Goal: Task Accomplishment & Management: Use online tool/utility

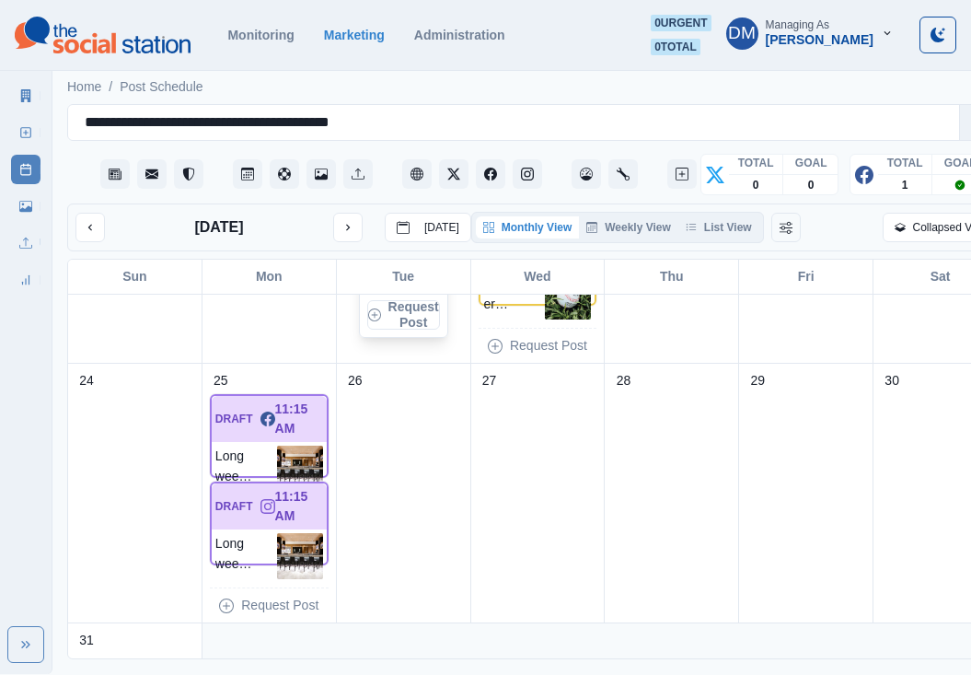
scroll to position [1042, 0]
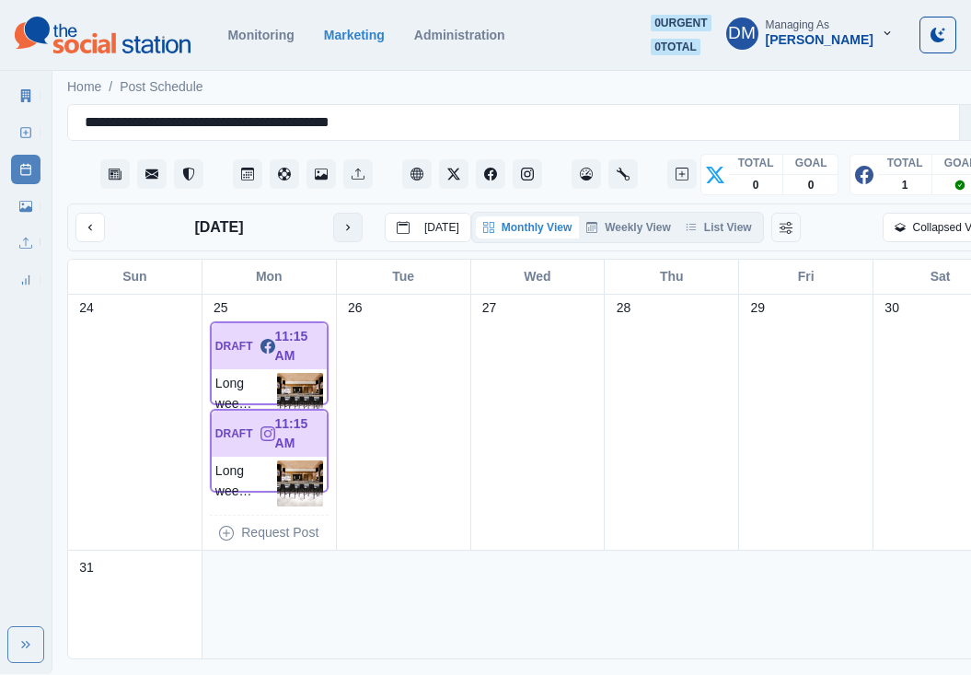
click at [342, 221] on icon "next month" at bounding box center [348, 227] width 13 height 13
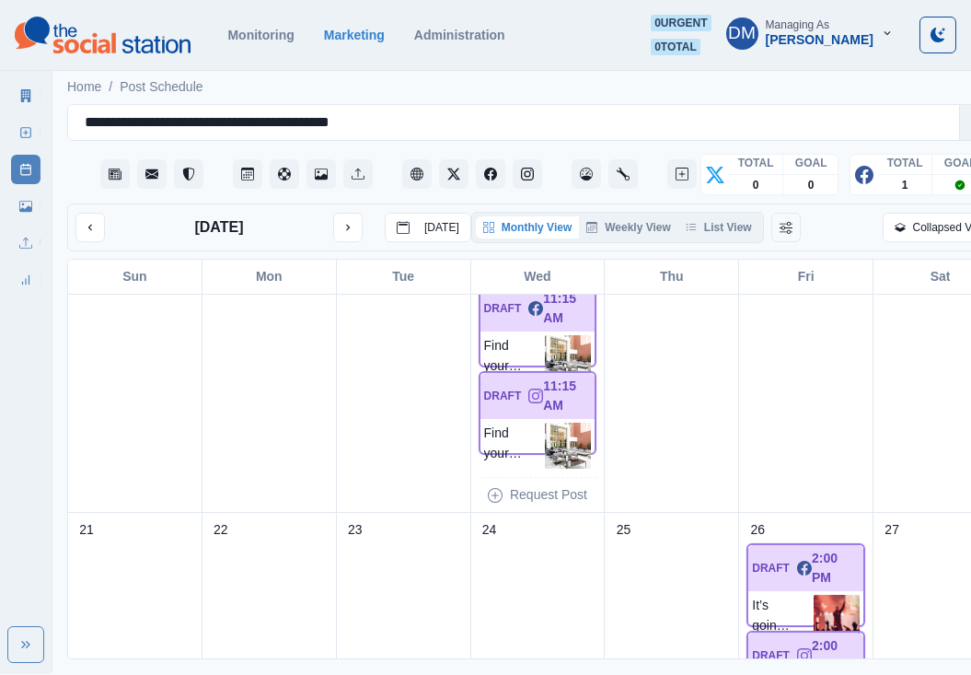
scroll to position [578, 0]
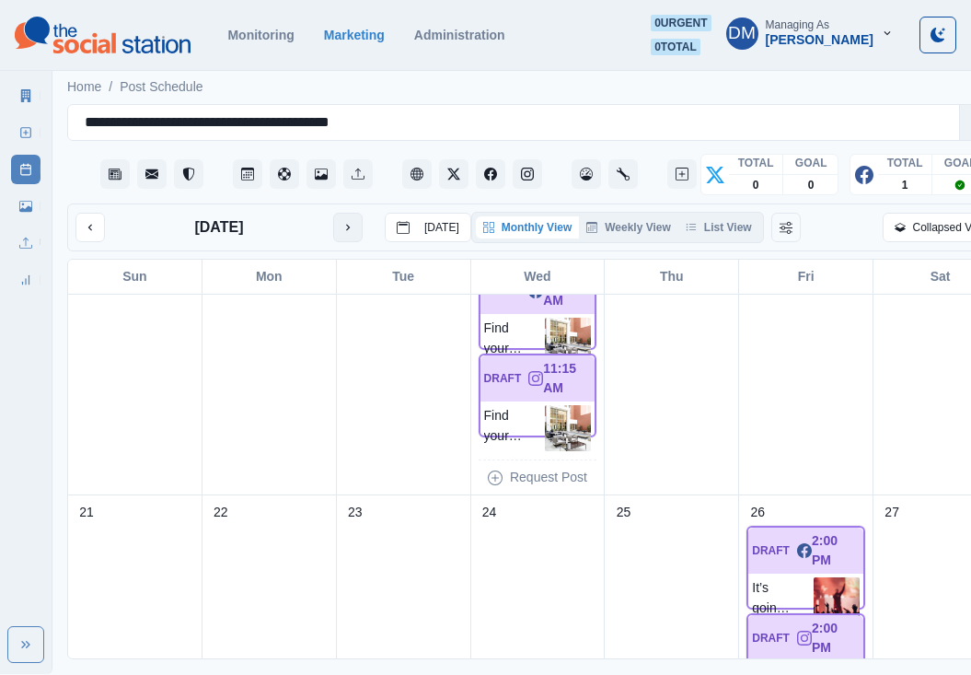
click at [342, 221] on icon "next month" at bounding box center [348, 227] width 13 height 13
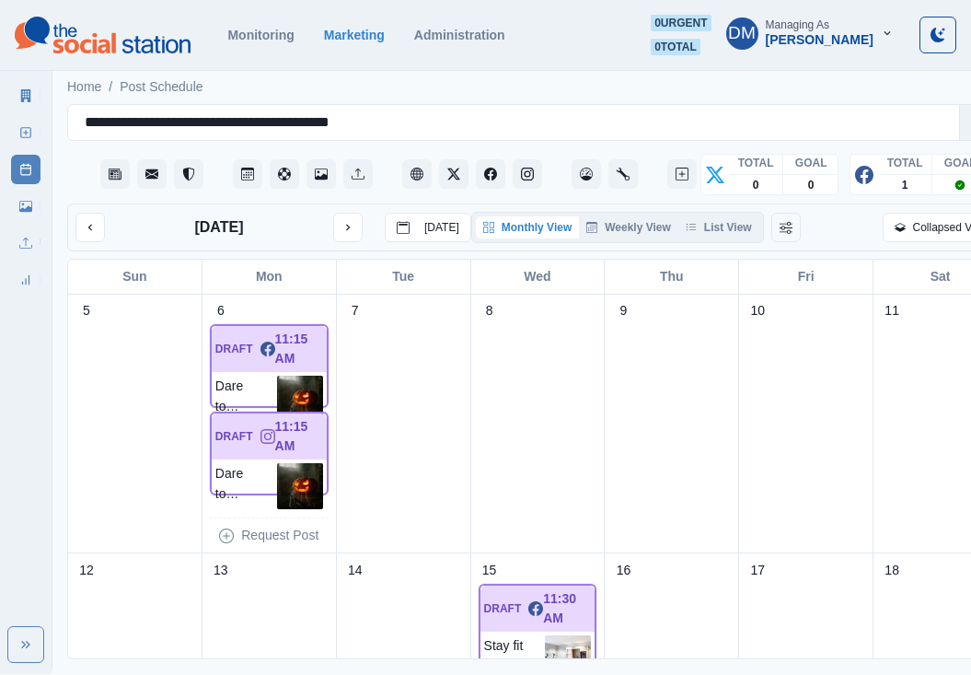
scroll to position [241, 0]
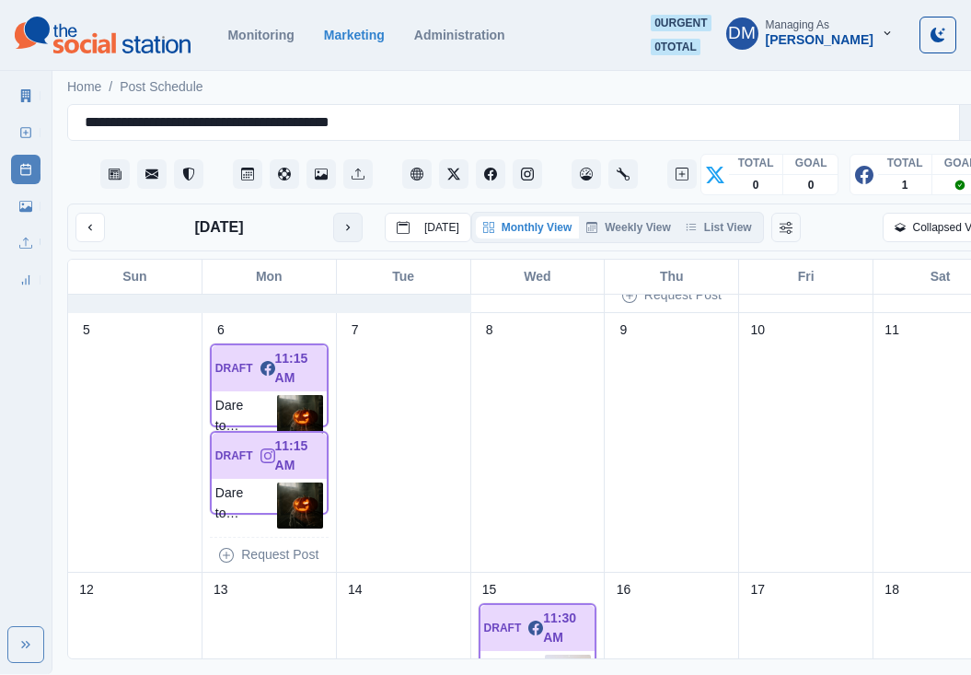
click at [333, 213] on button "next month" at bounding box center [347, 227] width 29 height 29
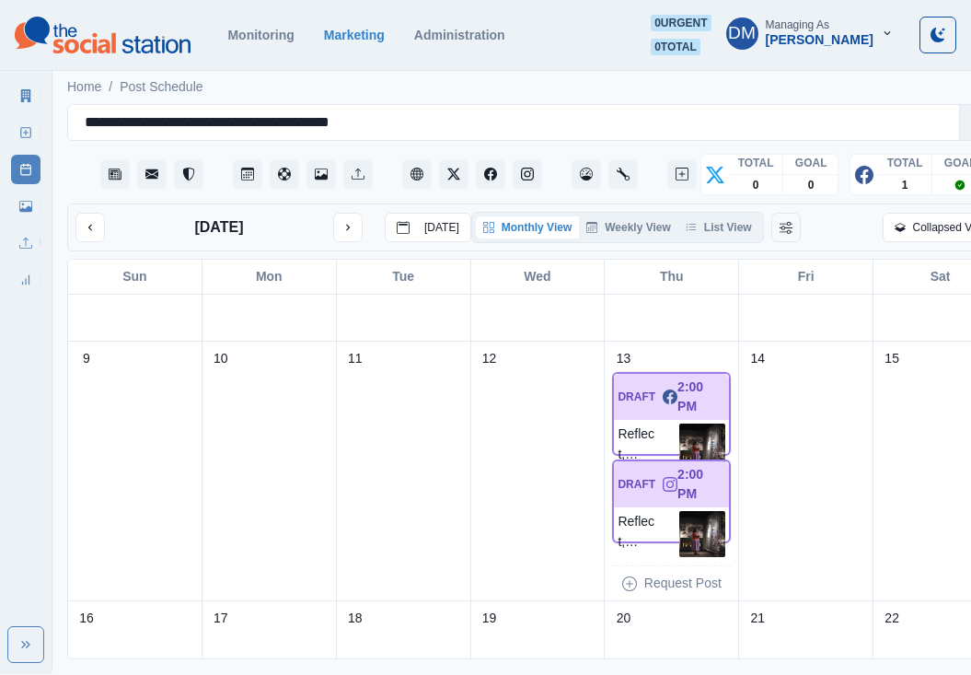
scroll to position [440, 0]
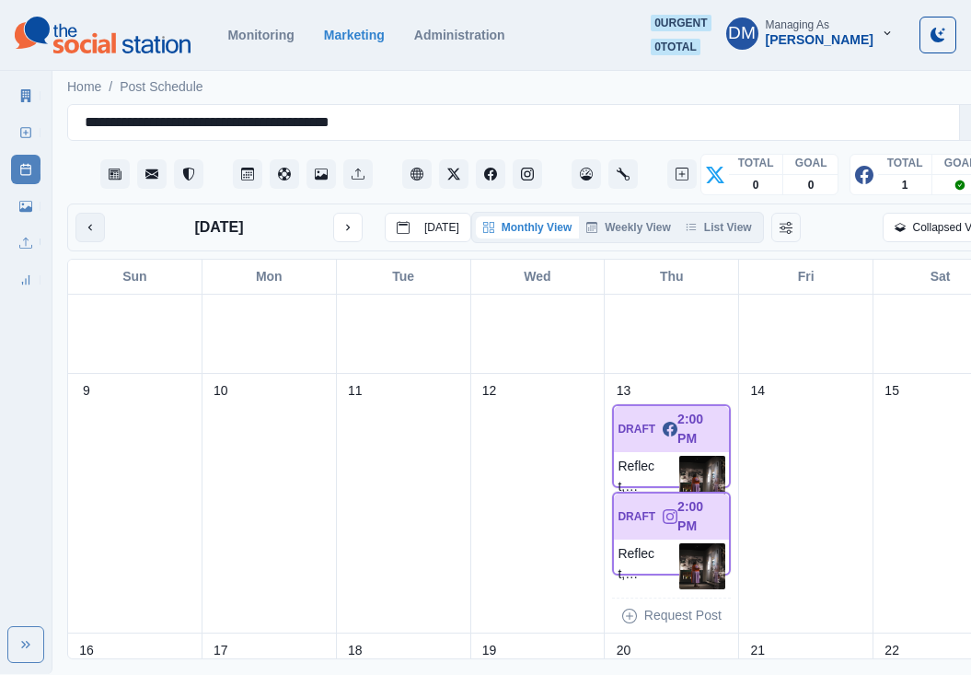
click at [84, 221] on icon "previous month" at bounding box center [90, 227] width 13 height 13
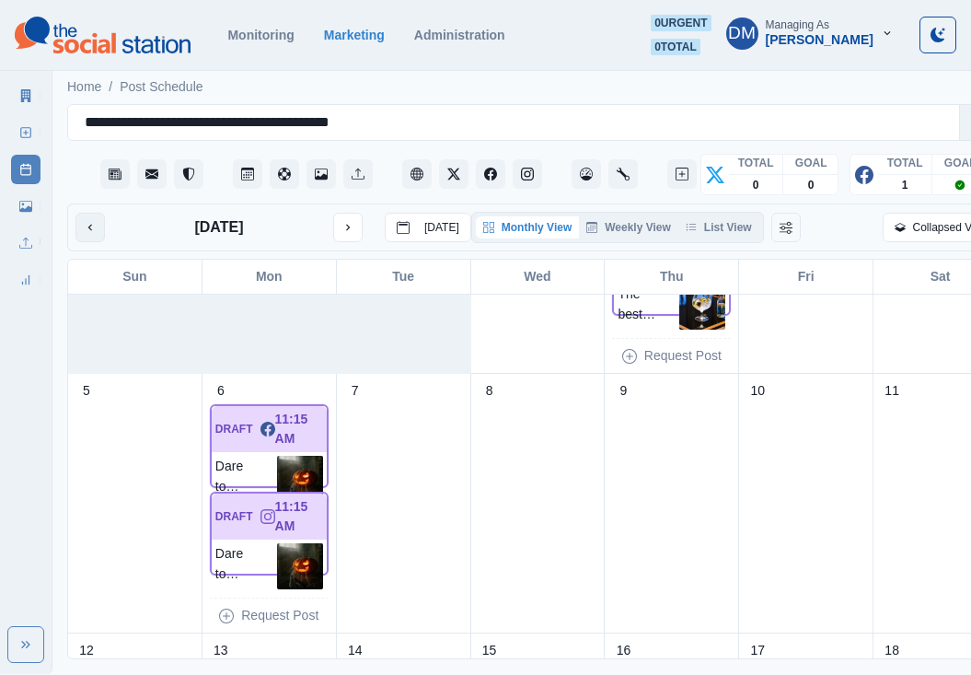
click at [84, 221] on icon "previous month" at bounding box center [90, 227] width 13 height 13
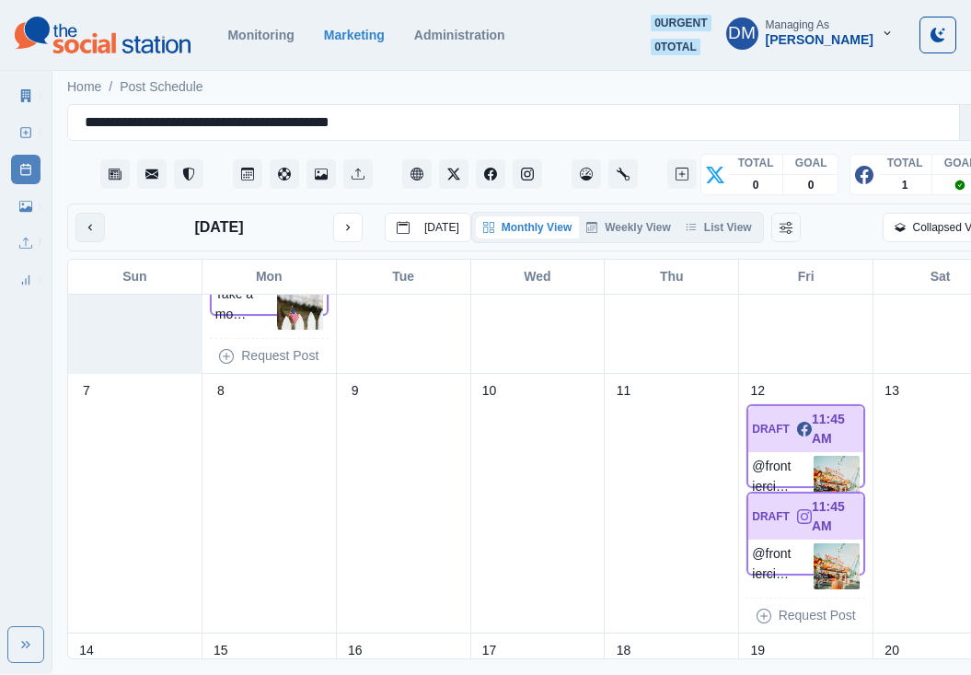
click at [84, 221] on icon "previous month" at bounding box center [90, 227] width 13 height 13
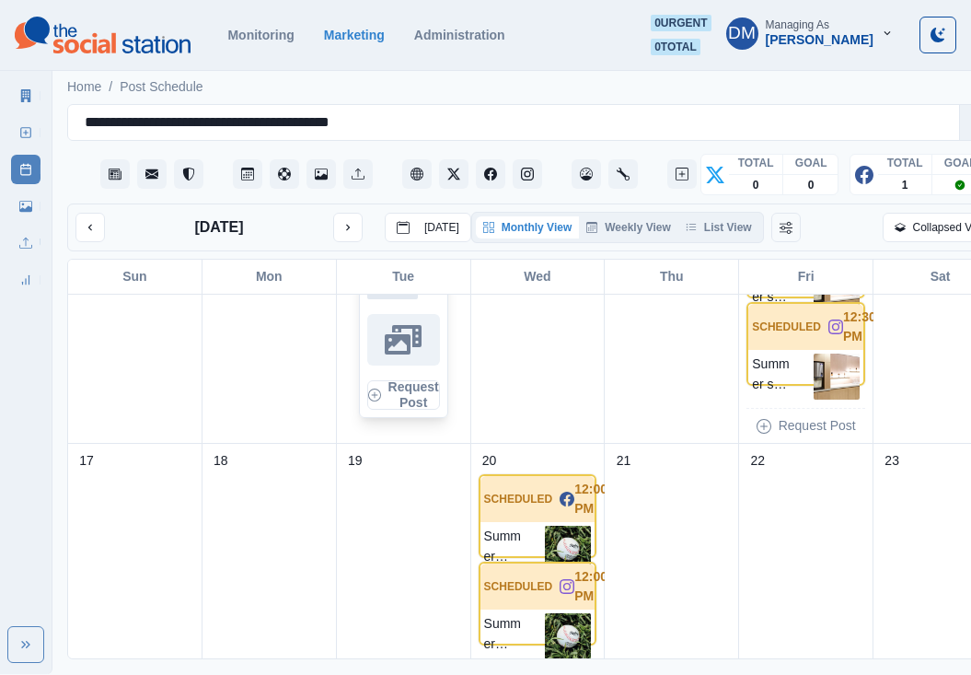
scroll to position [535, 0]
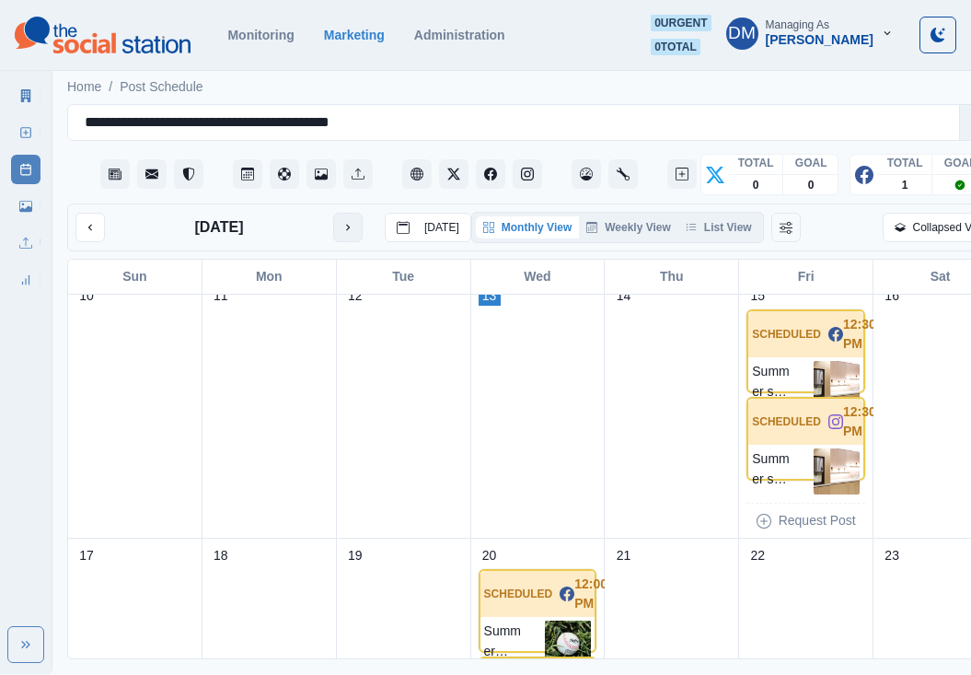
click at [333, 213] on button "next month" at bounding box center [347, 227] width 29 height 29
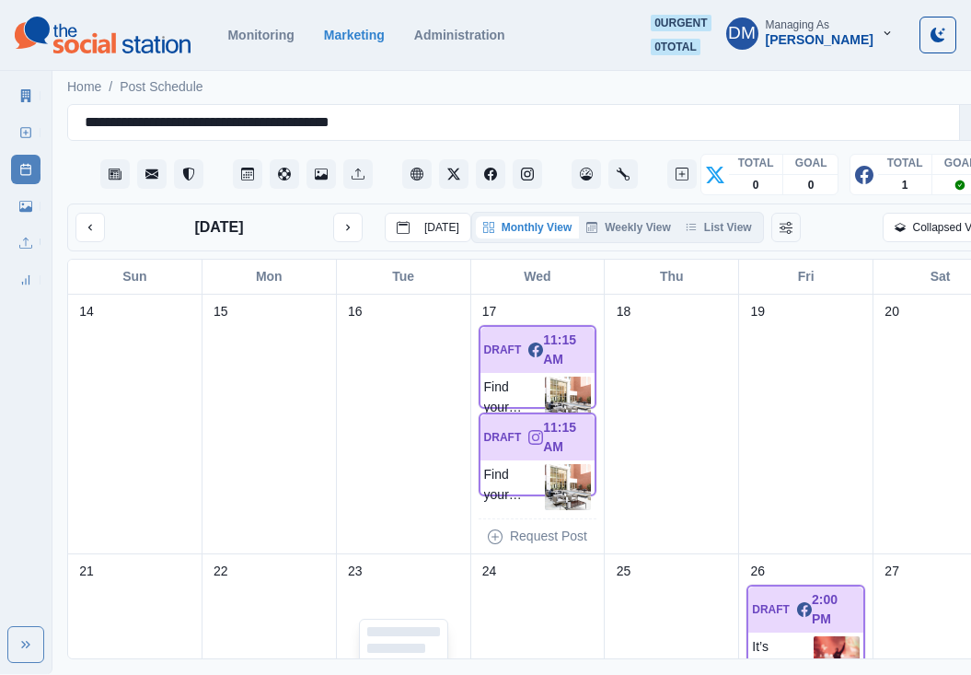
scroll to position [485, 0]
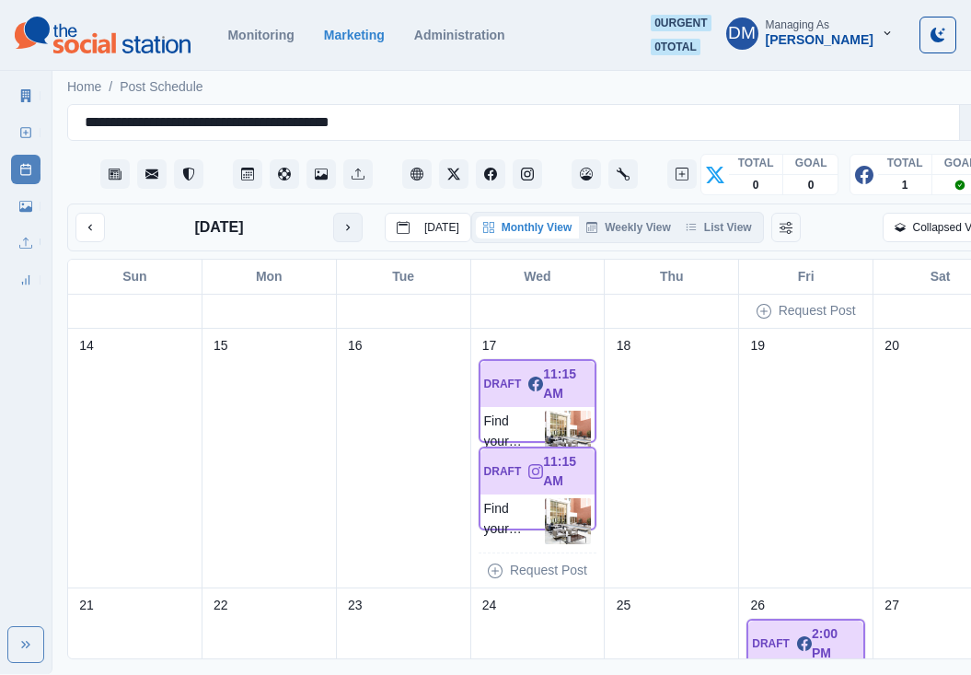
click at [342, 221] on icon "next month" at bounding box center [348, 227] width 13 height 13
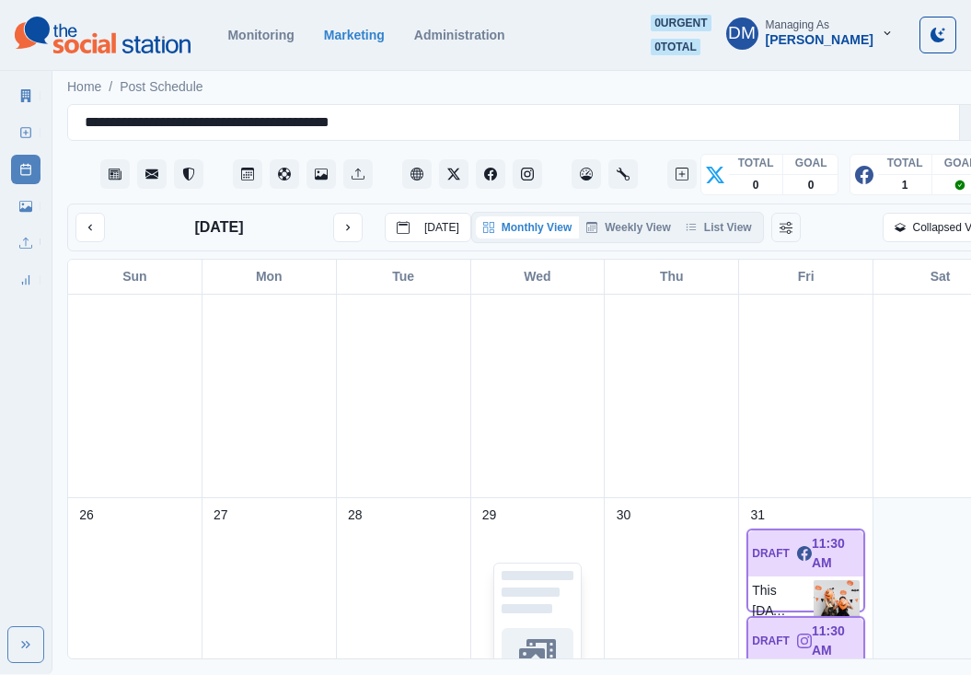
scroll to position [943, 0]
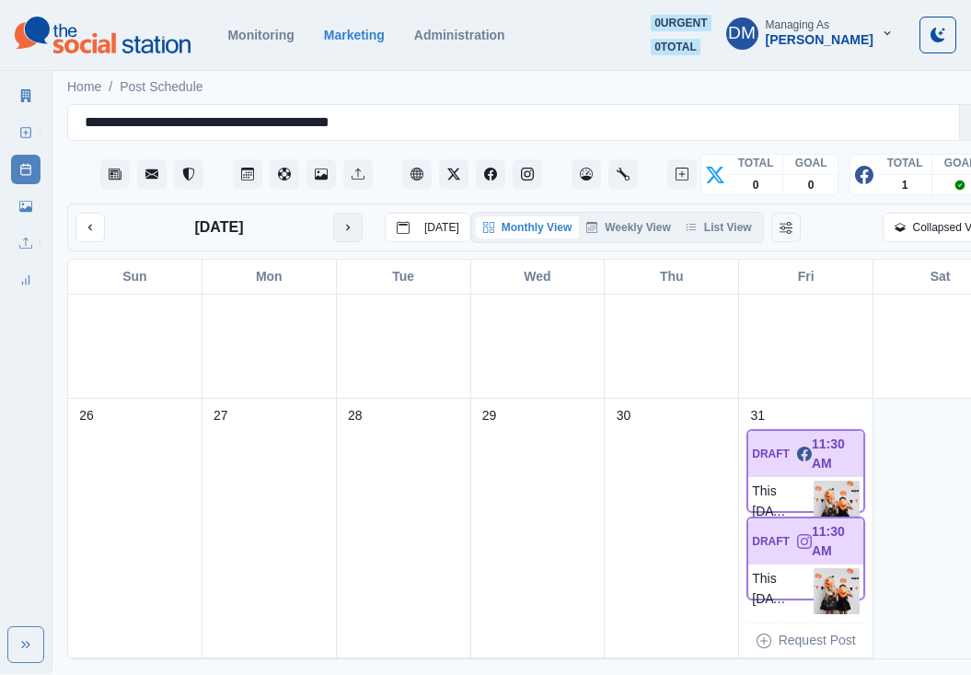
click at [342, 221] on icon "next month" at bounding box center [348, 227] width 13 height 13
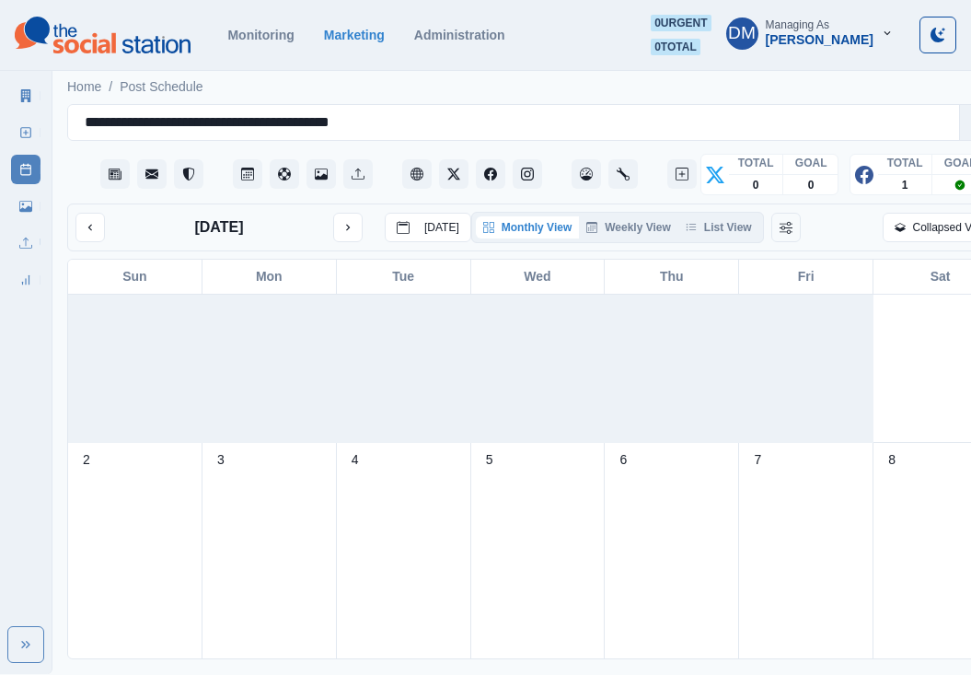
scroll to position [0, 0]
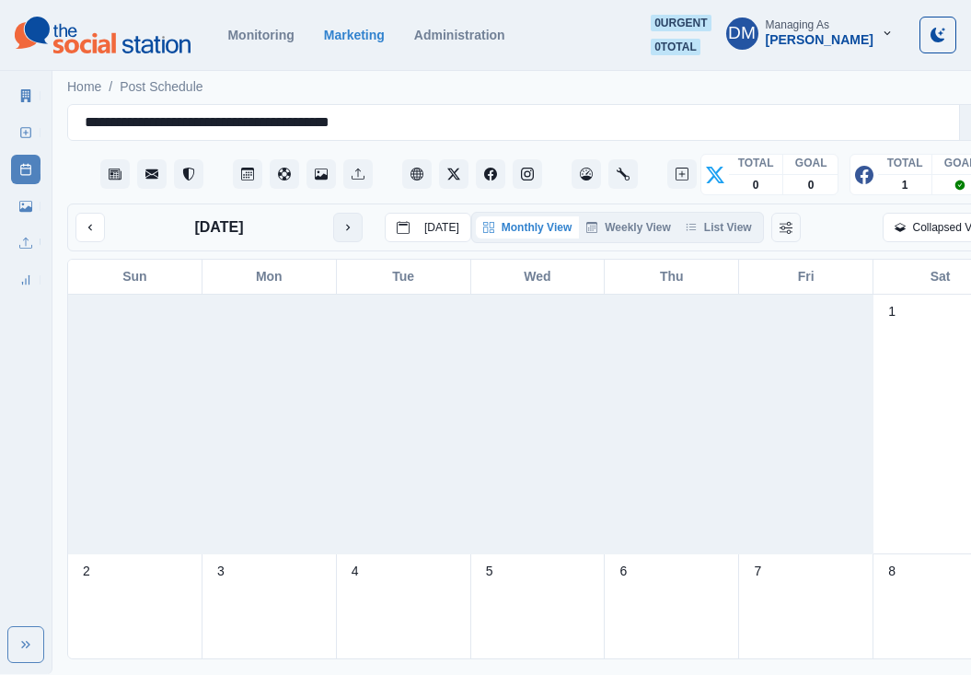
click at [342, 221] on icon "next month" at bounding box center [348, 227] width 13 height 13
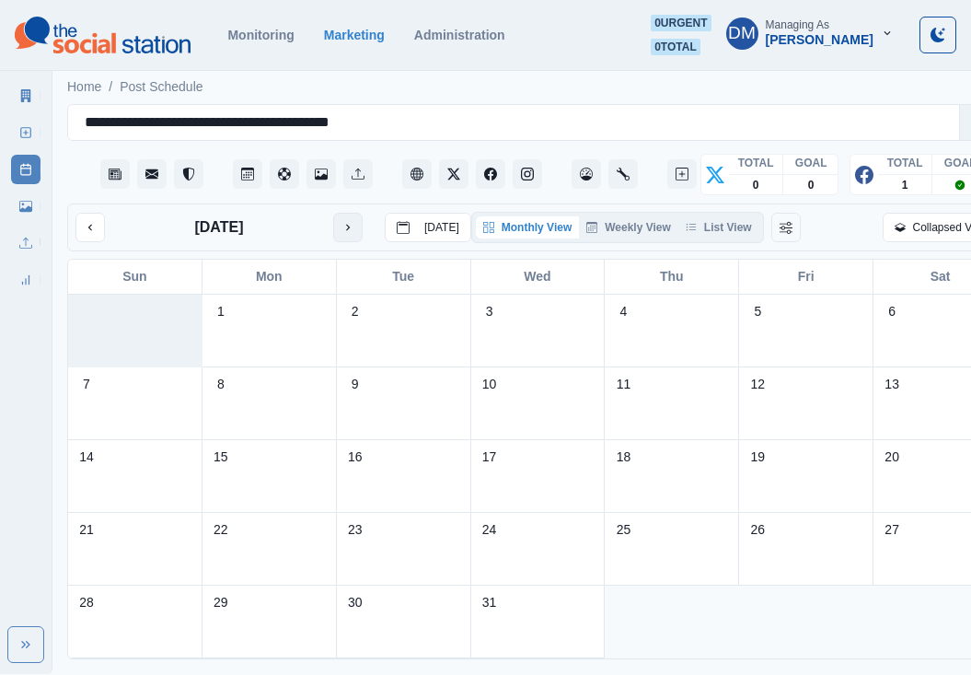
click at [333, 213] on button "next month" at bounding box center [347, 227] width 29 height 29
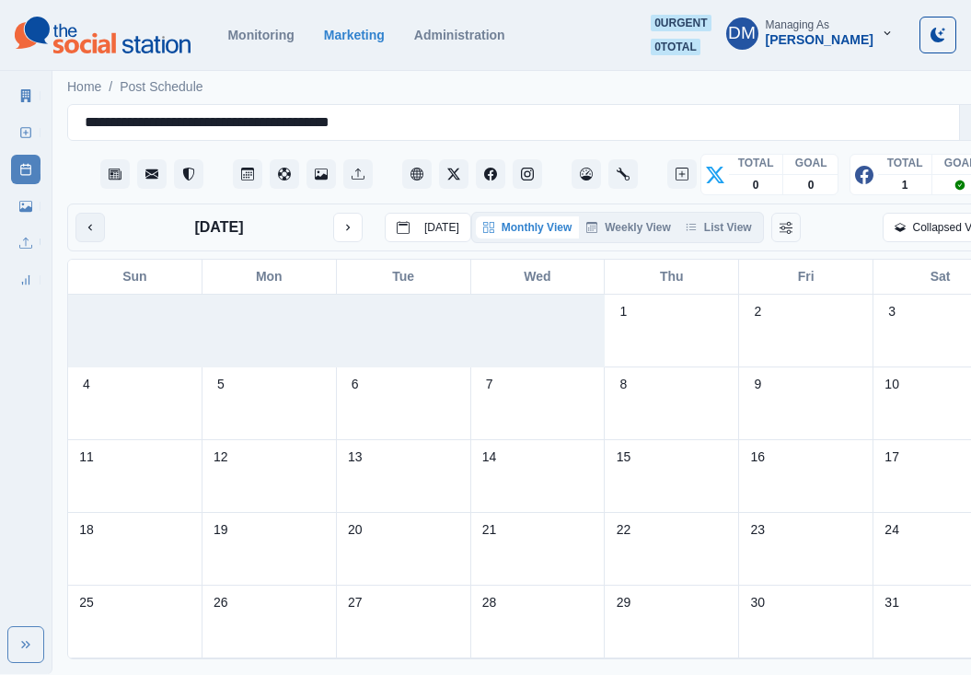
click at [84, 221] on icon "previous month" at bounding box center [90, 227] width 13 height 13
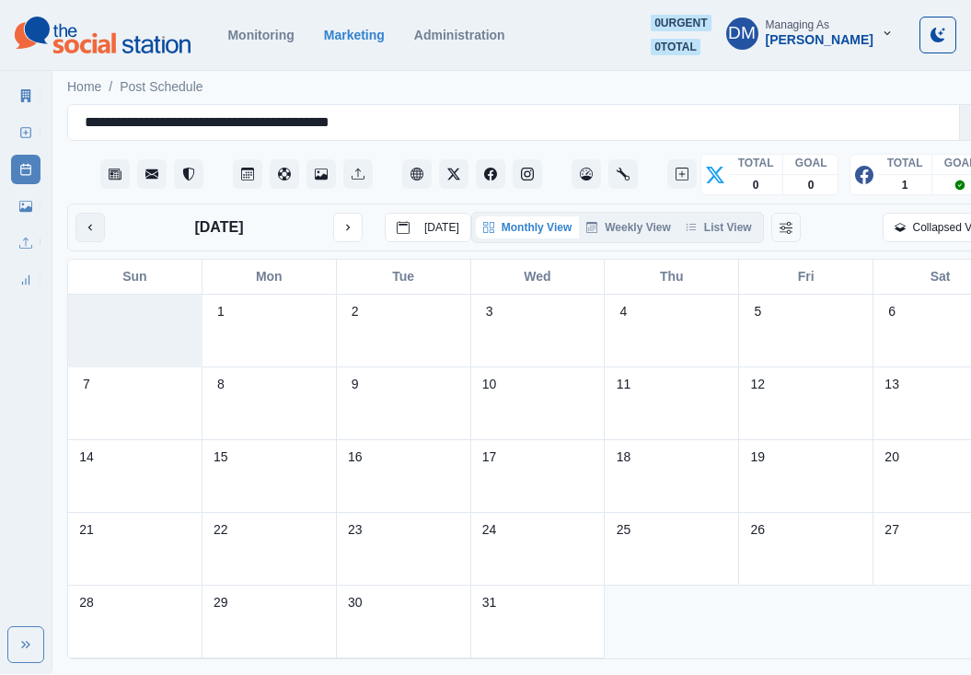
click at [84, 221] on icon "previous month" at bounding box center [90, 227] width 13 height 13
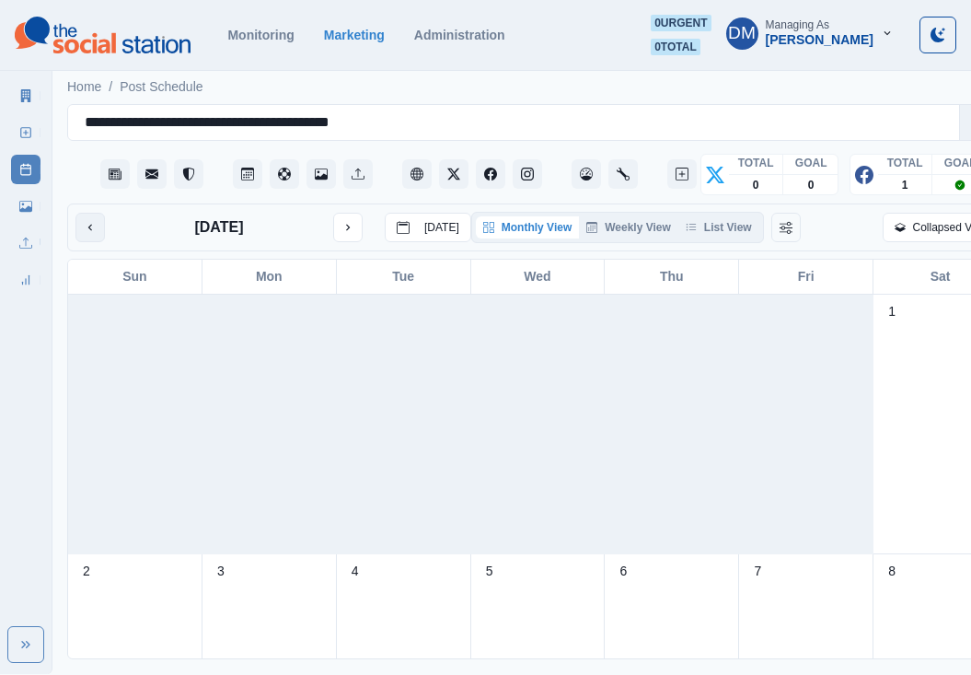
click at [84, 221] on icon "previous month" at bounding box center [90, 227] width 13 height 13
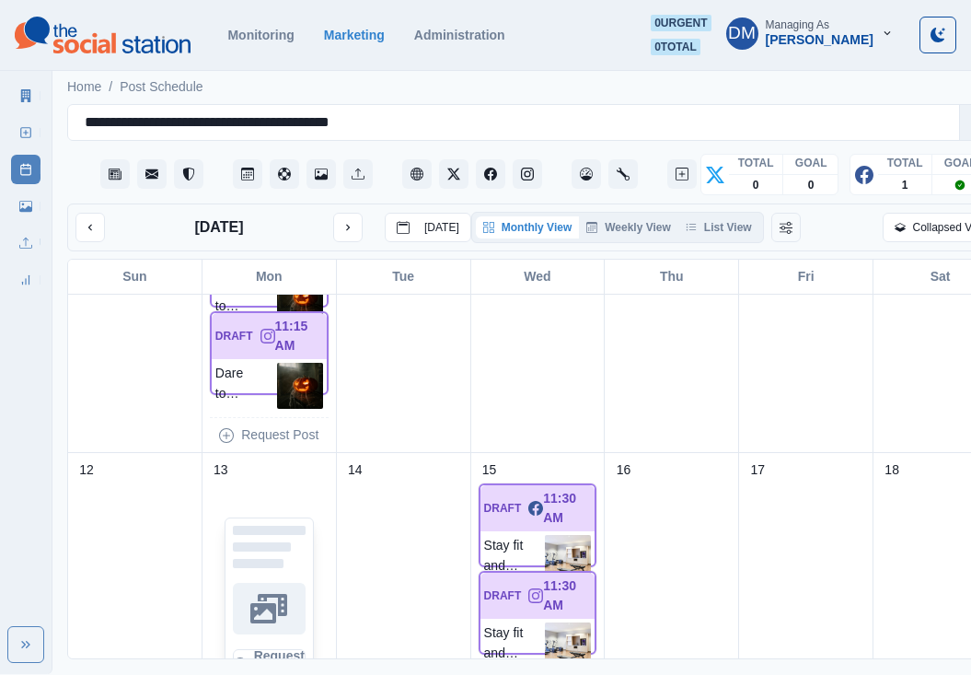
scroll to position [359, 0]
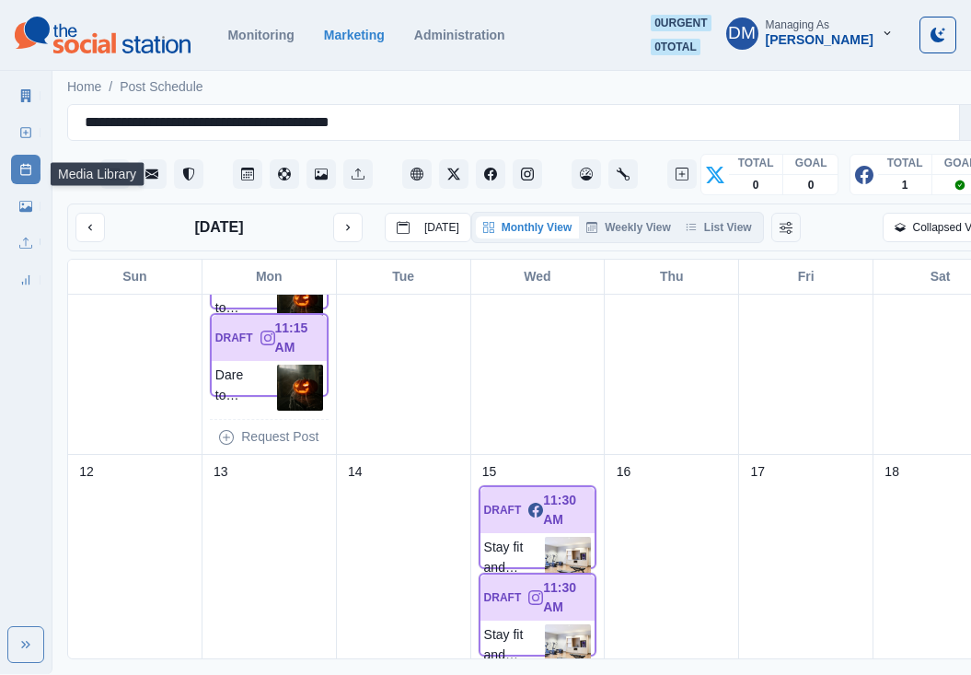
click at [27, 192] on link "Media Library" at bounding box center [25, 206] width 29 height 29
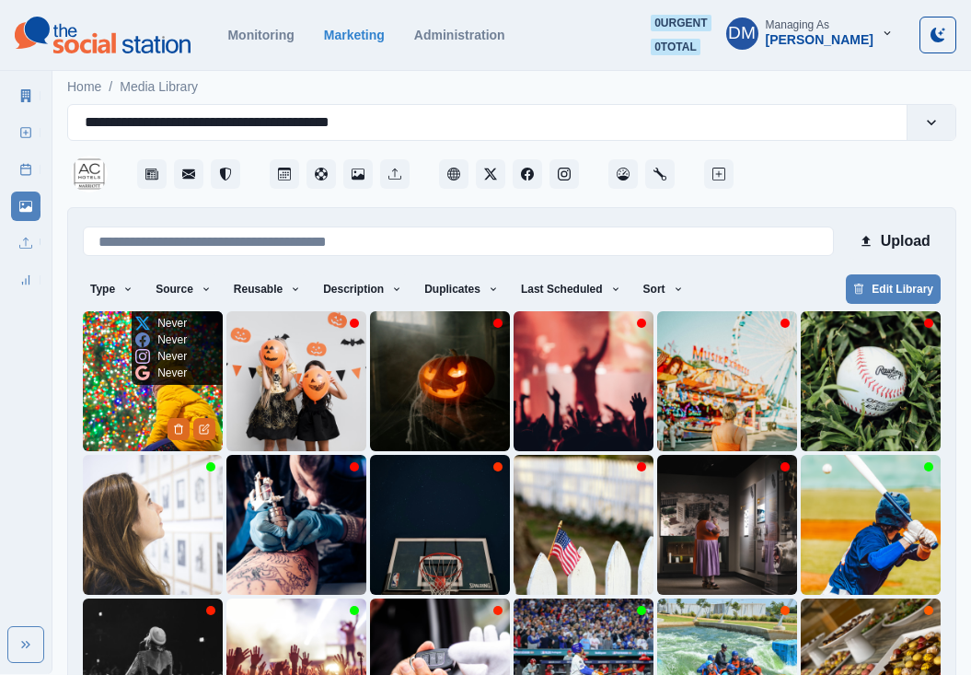
click at [118, 348] on img at bounding box center [153, 381] width 140 height 140
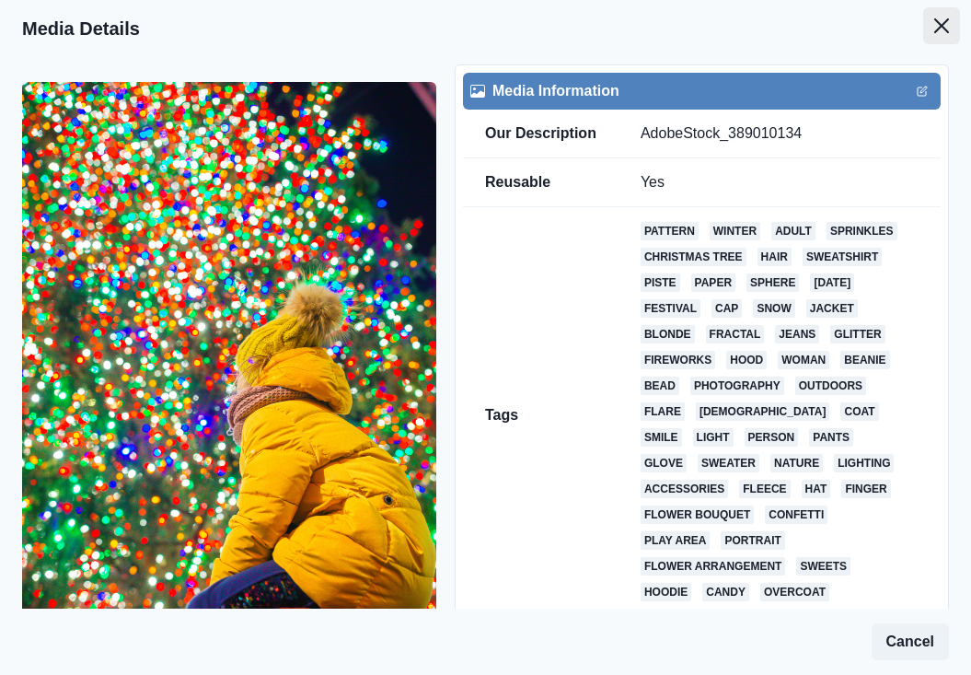
click at [940, 16] on button "Close" at bounding box center [942, 25] width 37 height 37
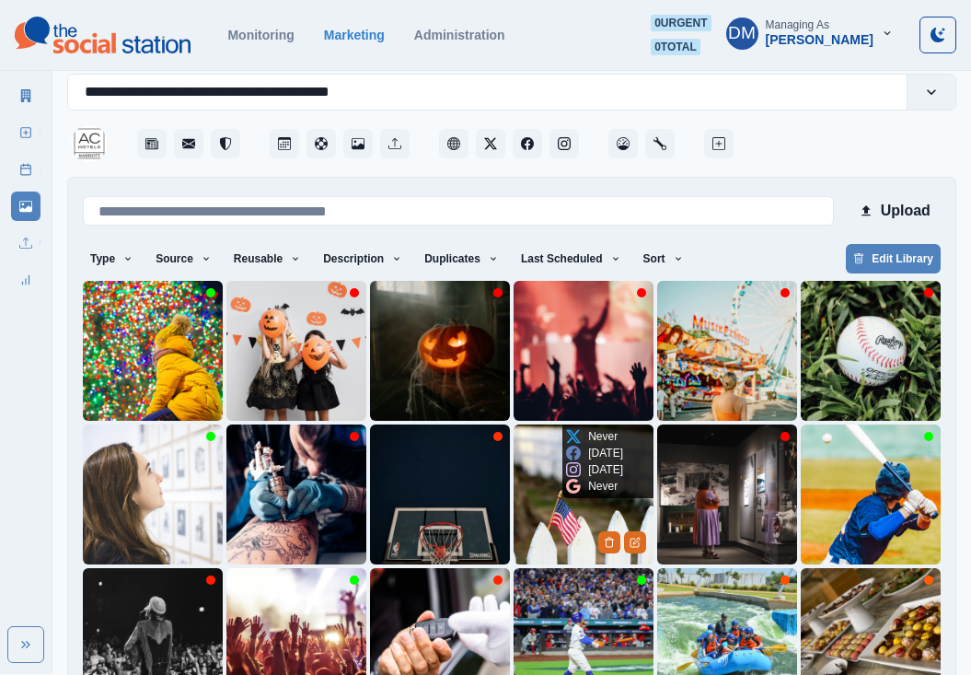
scroll to position [28, 0]
